Goal: Task Accomplishment & Management: Manage account settings

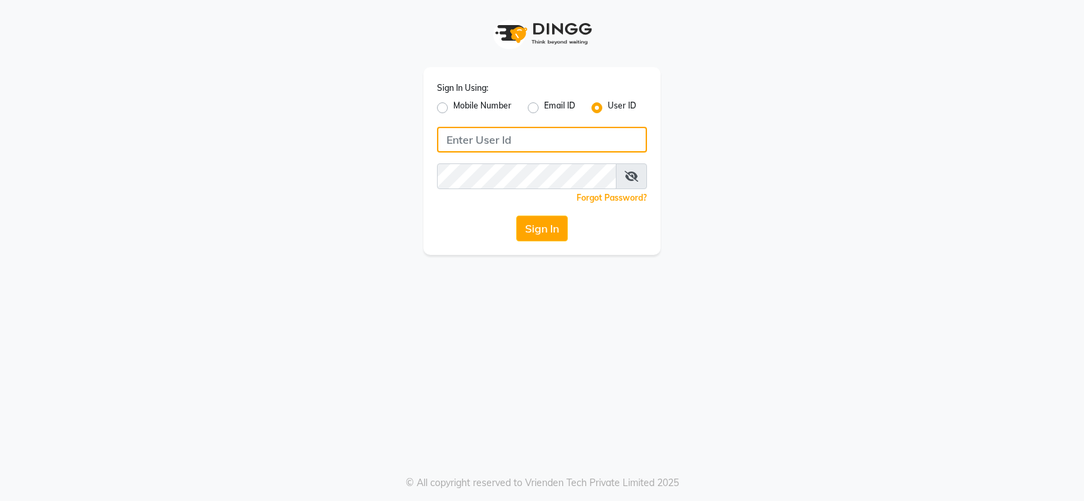
click at [620, 140] on input "Username" at bounding box center [542, 140] width 210 height 26
type input "L"
type input "luckystylish"
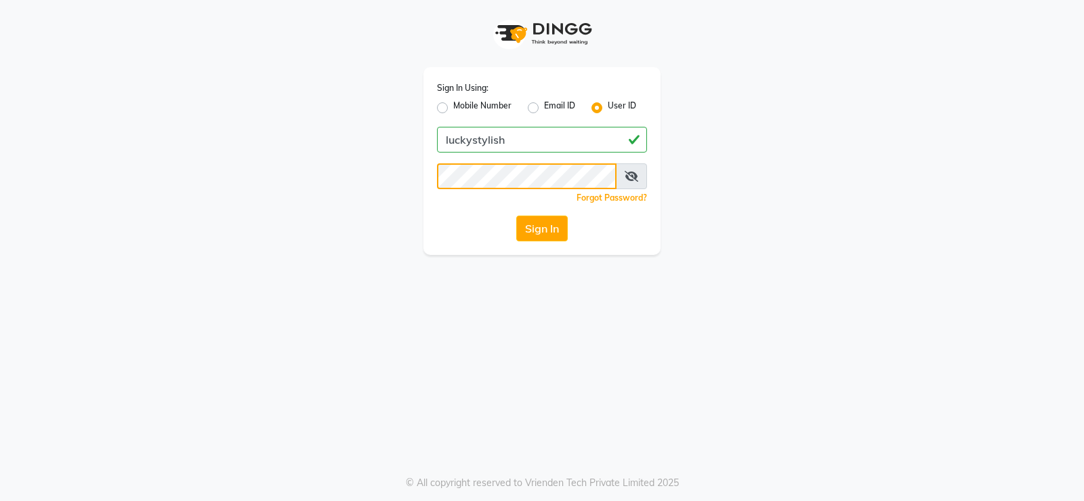
click at [516, 215] on button "Sign In" at bounding box center [541, 228] width 51 height 26
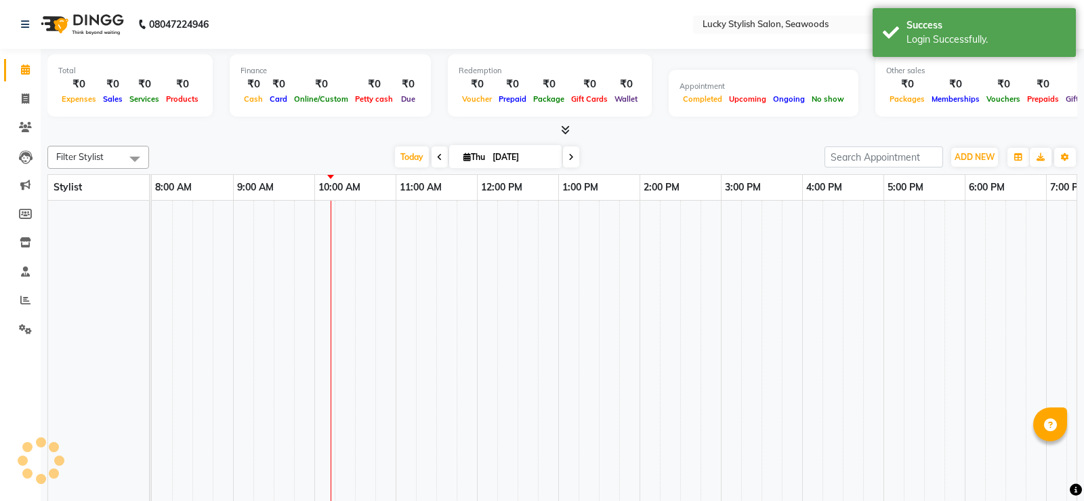
select select "en"
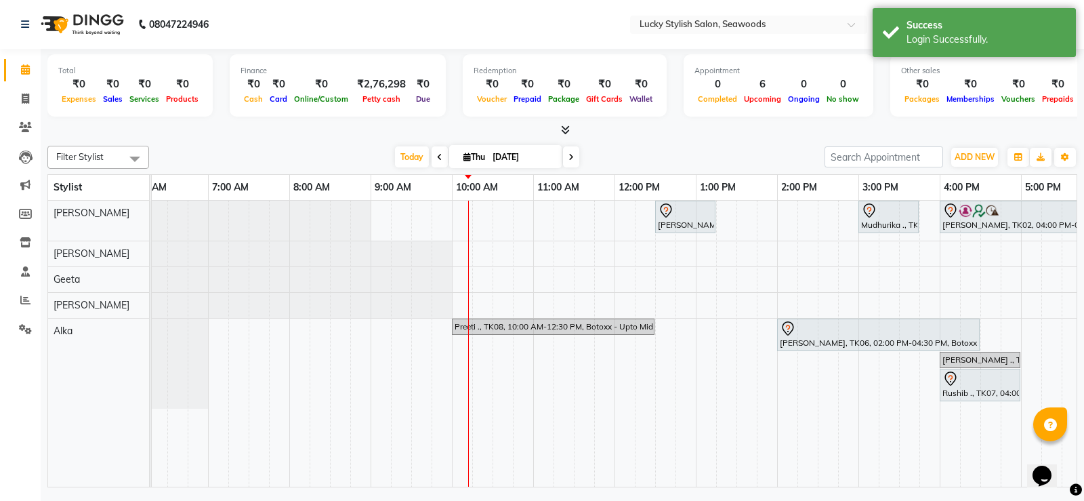
scroll to position [0, 102]
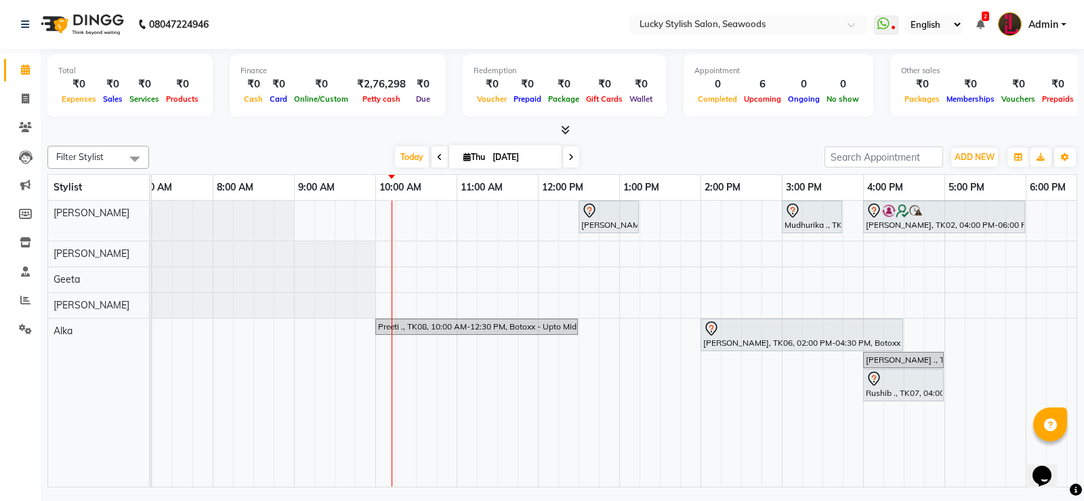
click at [573, 158] on span at bounding box center [571, 156] width 16 height 21
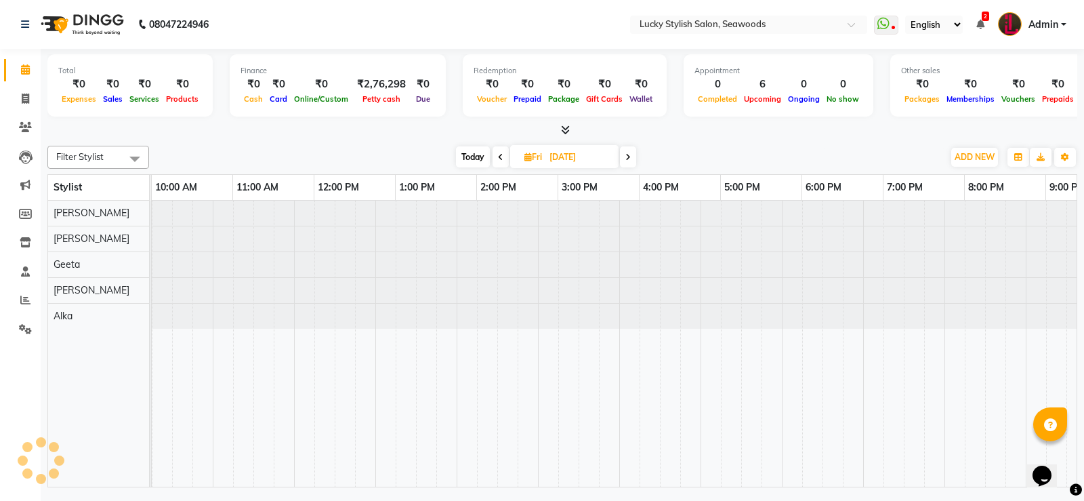
scroll to position [0, 326]
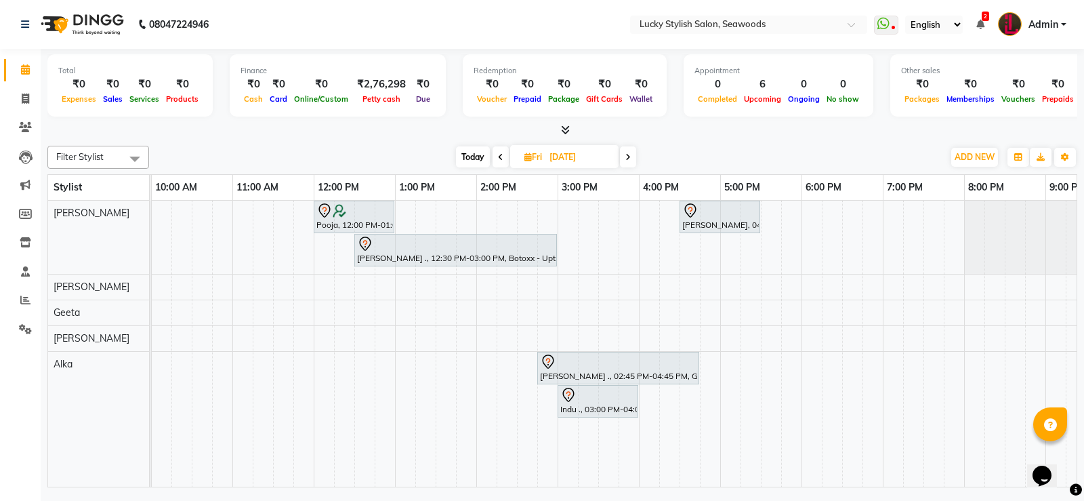
click at [466, 161] on span "Today" at bounding box center [473, 156] width 34 height 21
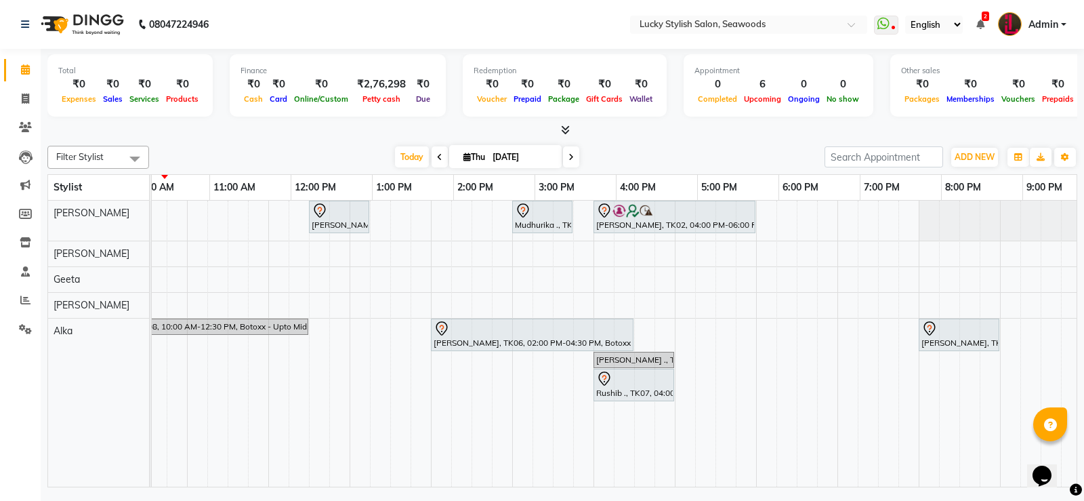
scroll to position [0, 371]
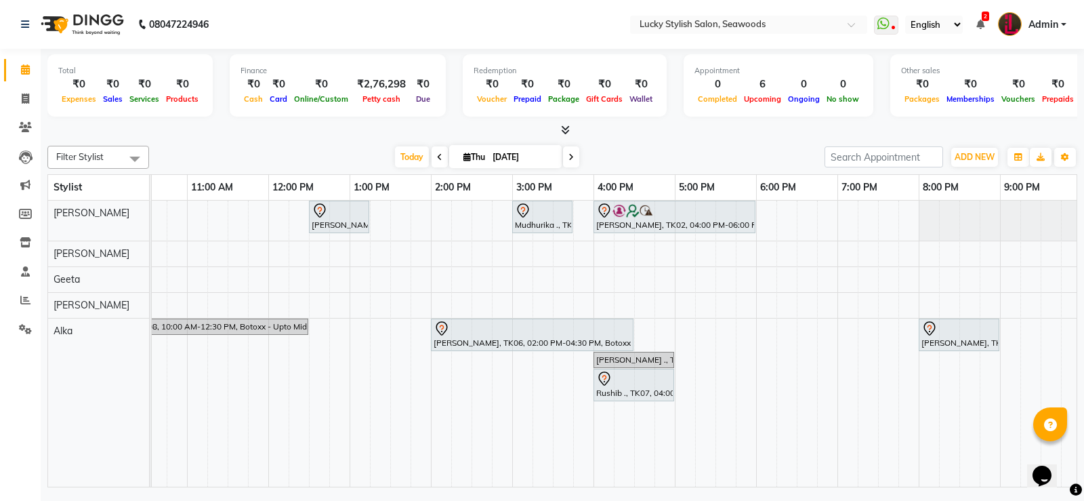
click at [518, 493] on div "08047224946 Select Location × Lucky Stylish Salon, Seawoods WhatsApp Status ✕ S…" at bounding box center [542, 250] width 1084 height 501
click at [440, 152] on span at bounding box center [439, 156] width 16 height 21
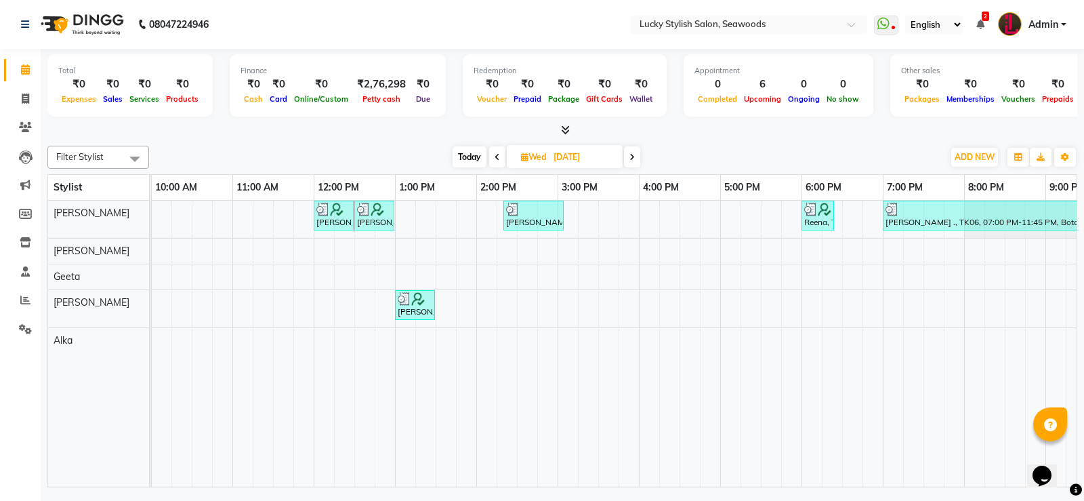
click at [491, 154] on span at bounding box center [497, 156] width 16 height 21
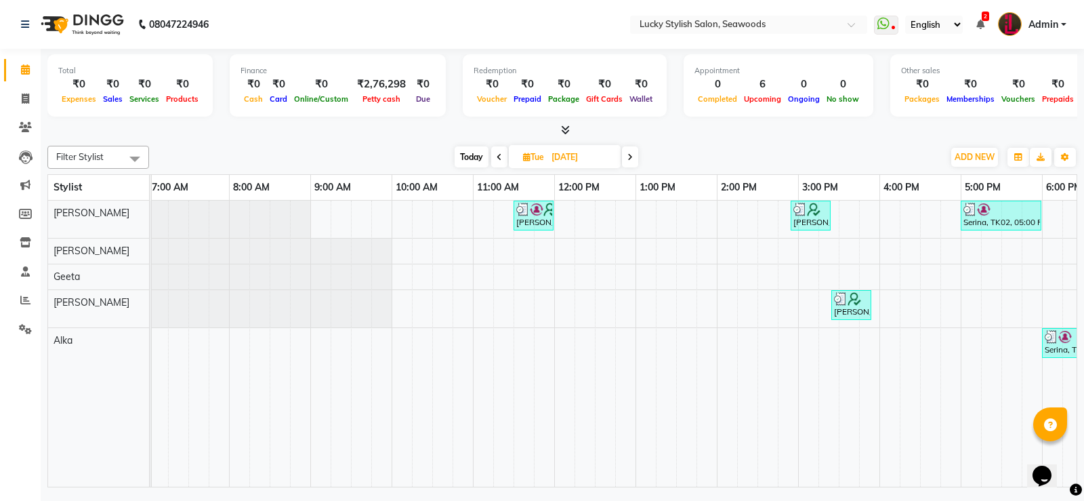
scroll to position [0, 457]
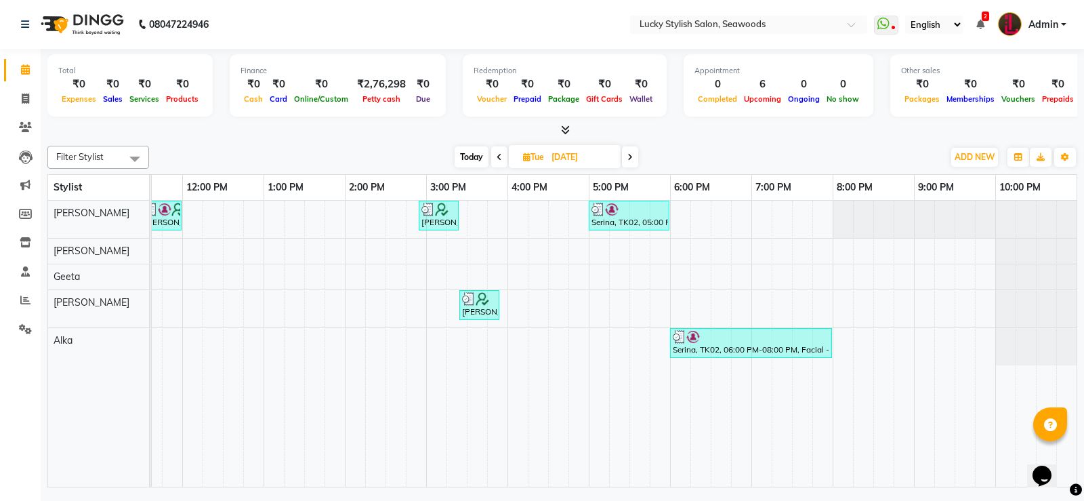
click at [629, 156] on icon at bounding box center [629, 157] width 5 height 8
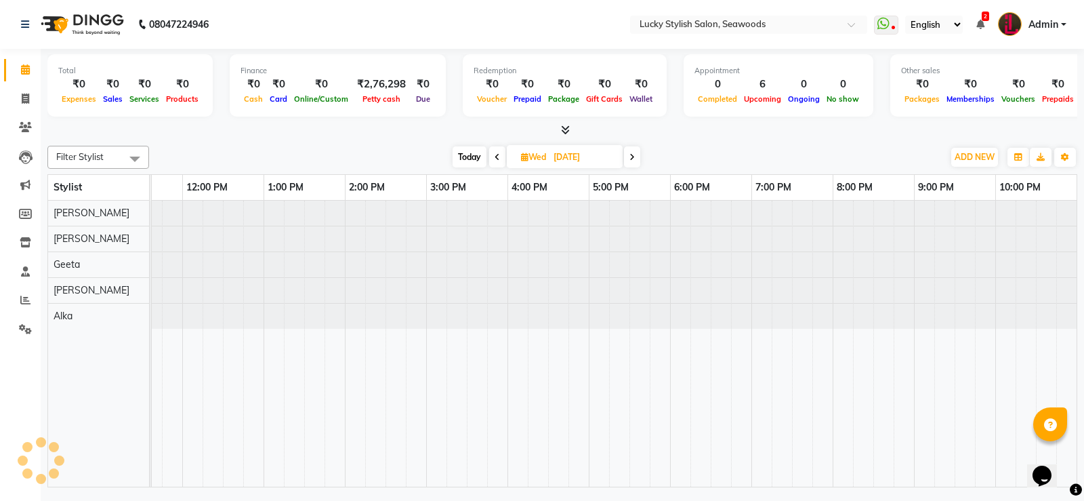
scroll to position [0, 326]
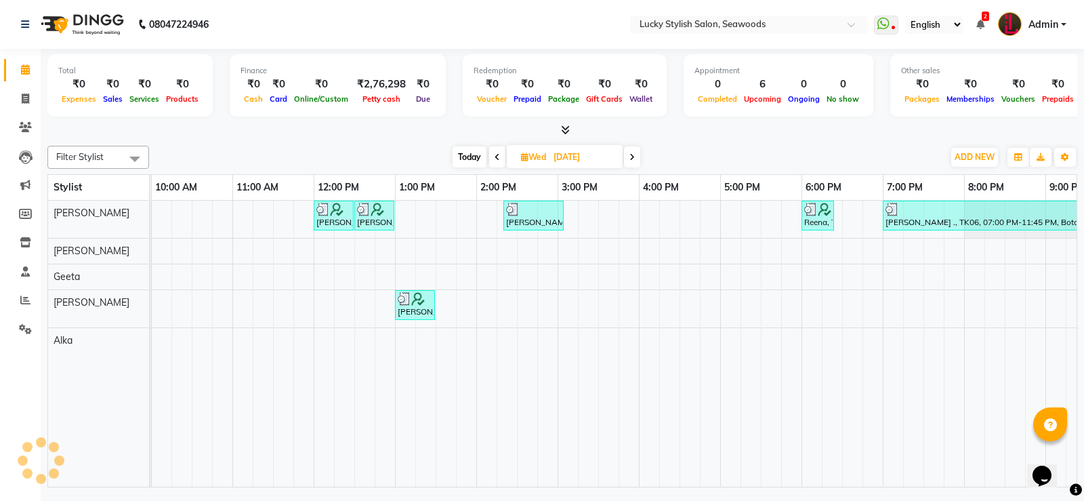
click at [629, 156] on span at bounding box center [632, 156] width 16 height 21
type input "[DATE]"
